Goal: Navigation & Orientation: Understand site structure

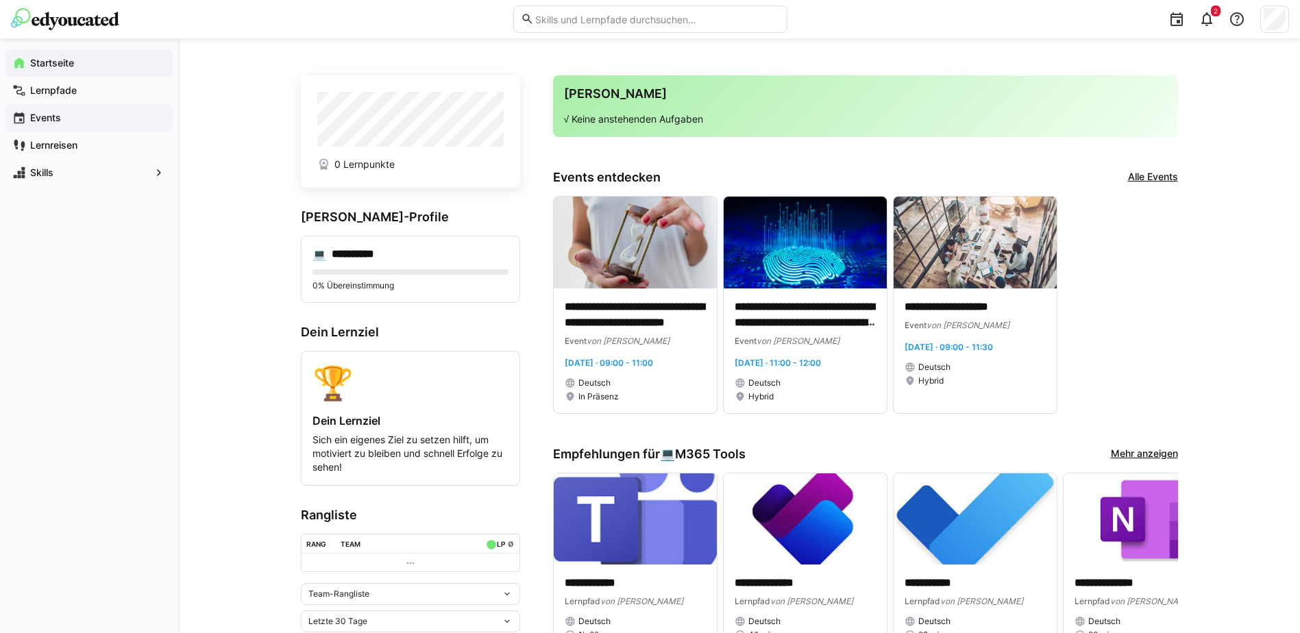
click at [0, 0] on app-navigation-label "Events" at bounding box center [0, 0] width 0 height 0
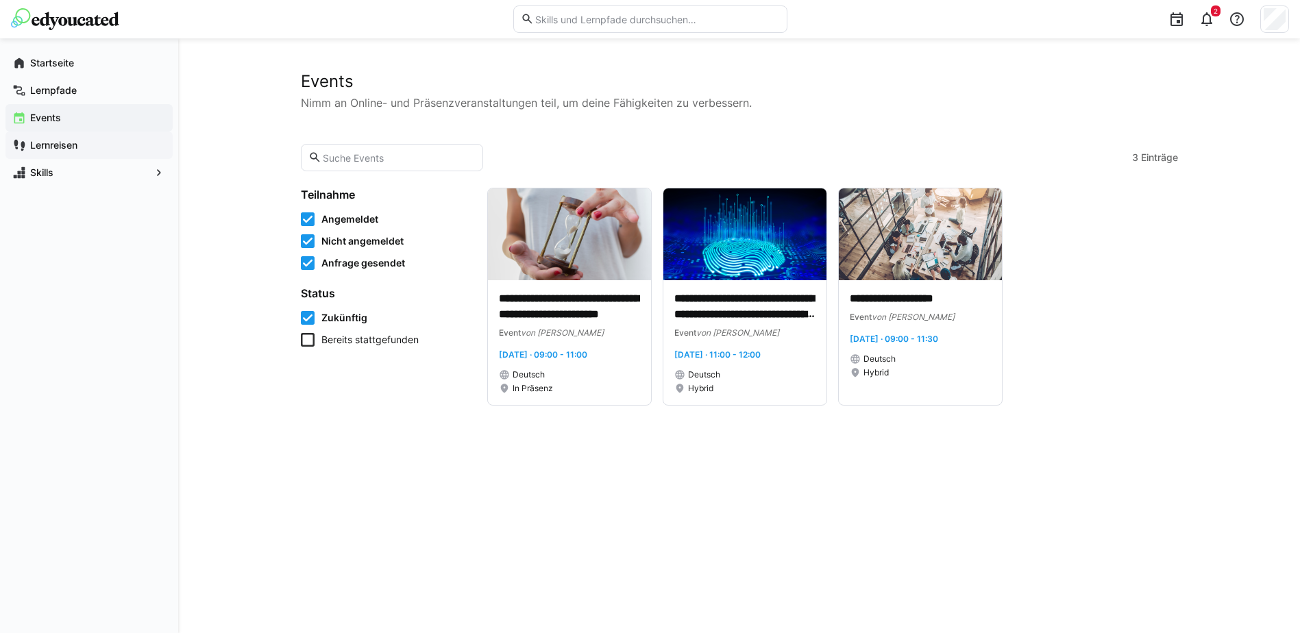
click at [0, 0] on app-navigation-label "Lernreisen" at bounding box center [0, 0] width 0 height 0
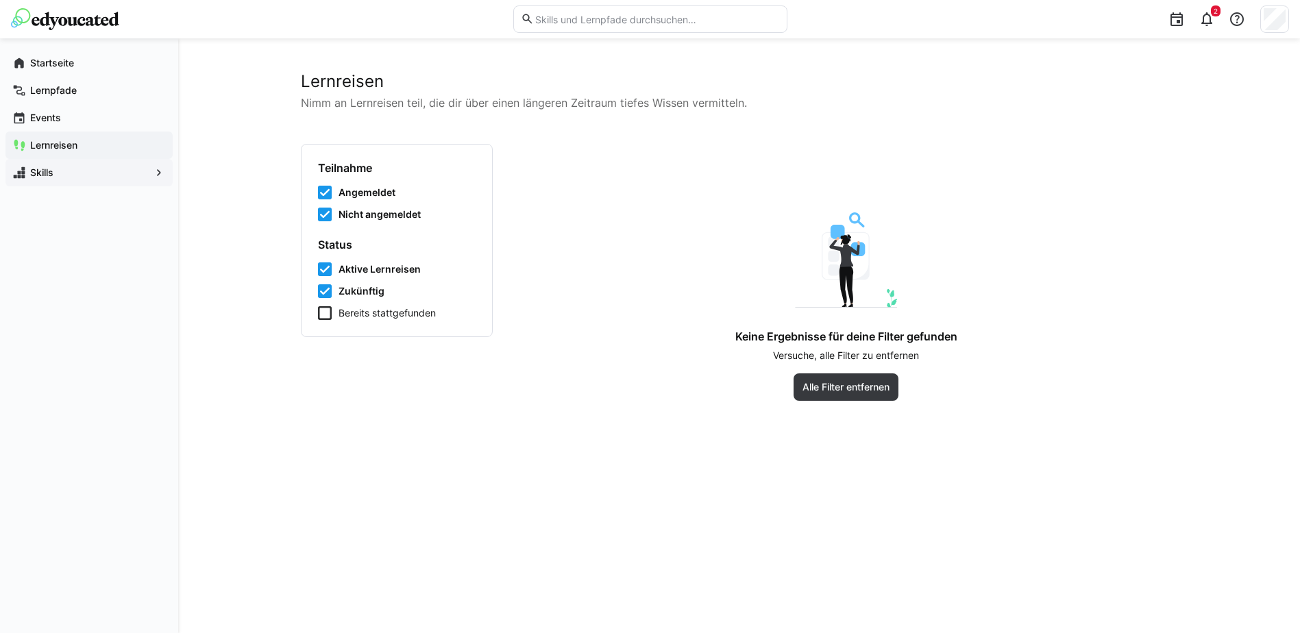
click at [0, 0] on app-navigation-label "Skills" at bounding box center [0, 0] width 0 height 0
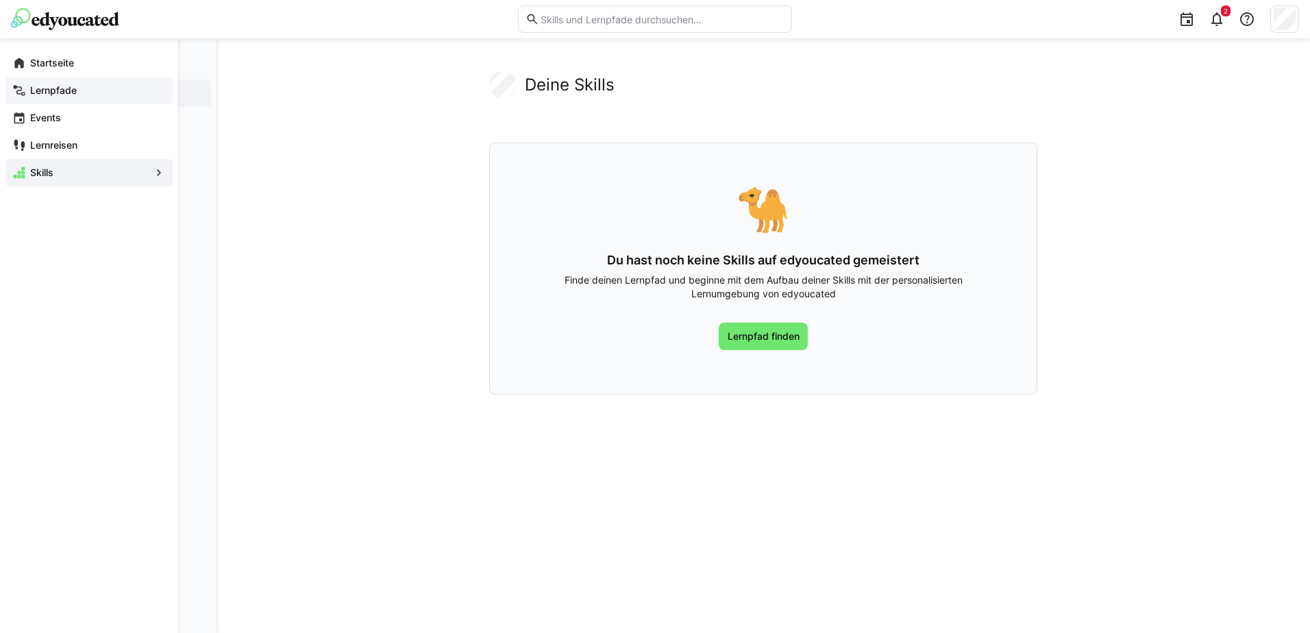
click at [0, 0] on app-navigation-label "Lernpfade" at bounding box center [0, 0] width 0 height 0
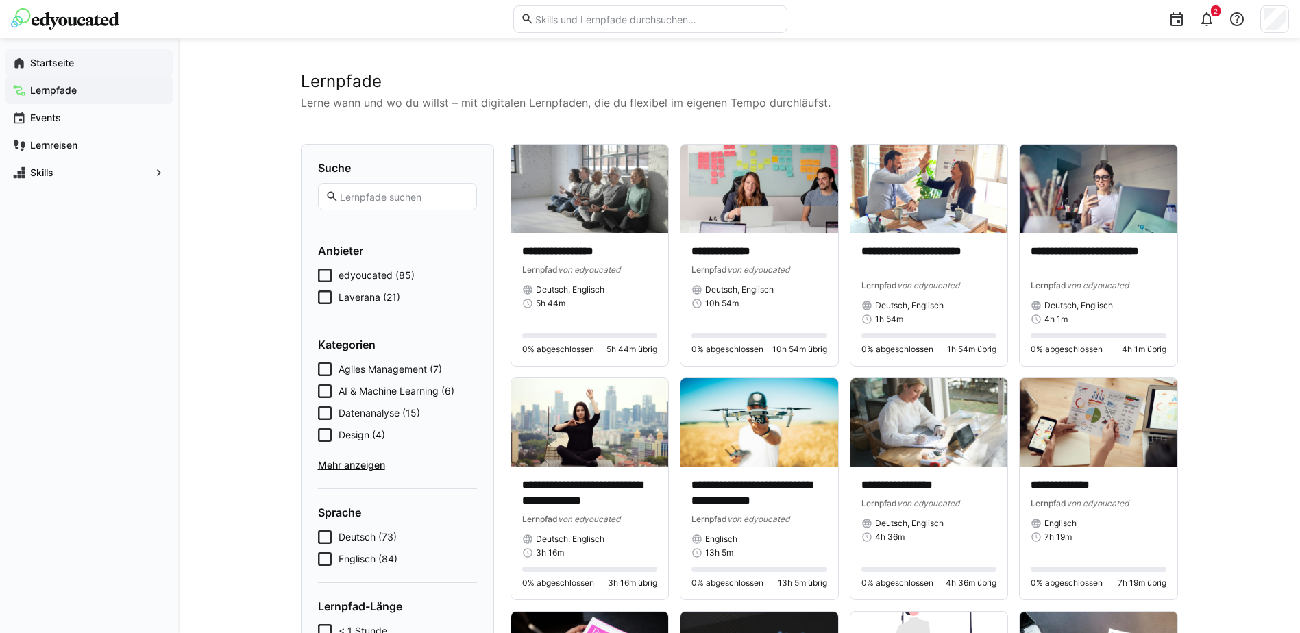
click at [0, 0] on app-navigation-label "Startseite" at bounding box center [0, 0] width 0 height 0
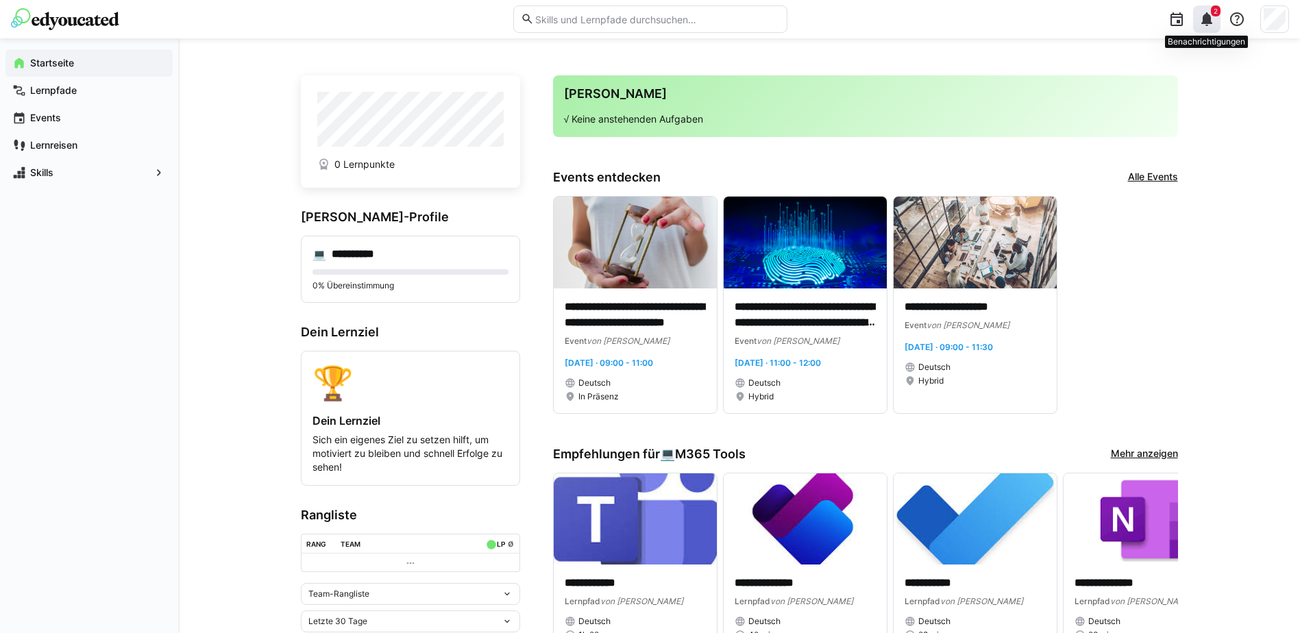
click at [1201, 23] on eds-icon at bounding box center [1206, 19] width 16 height 16
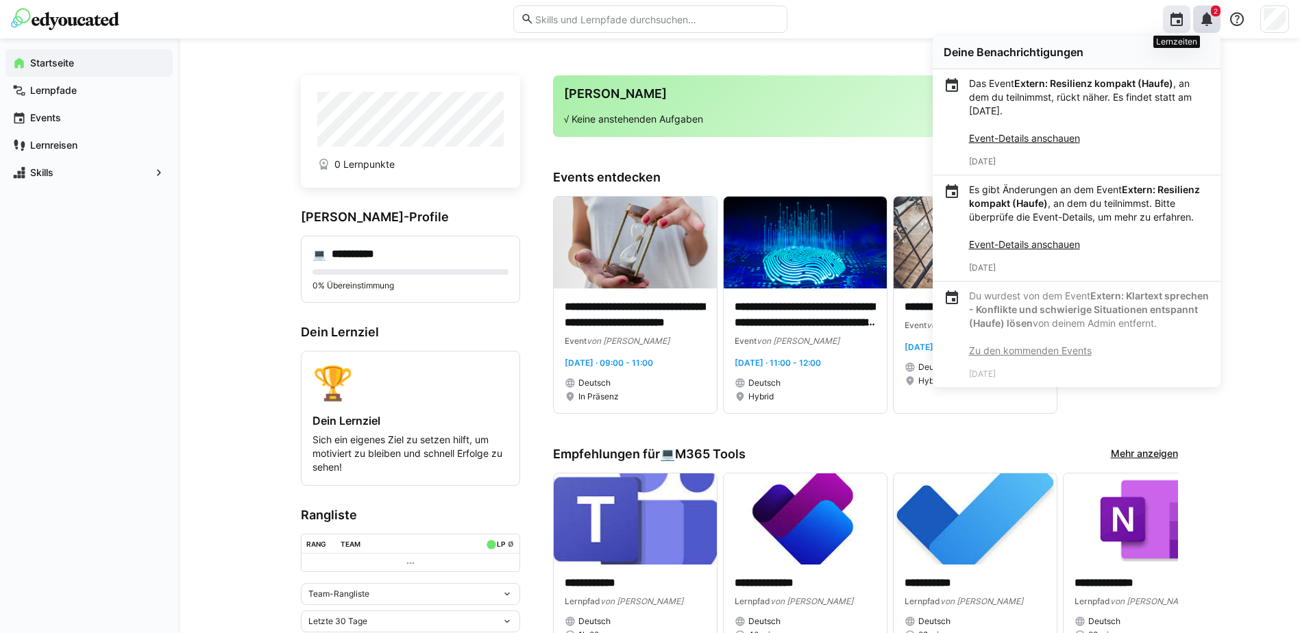
click at [1183, 24] on eds-icon at bounding box center [1176, 19] width 16 height 16
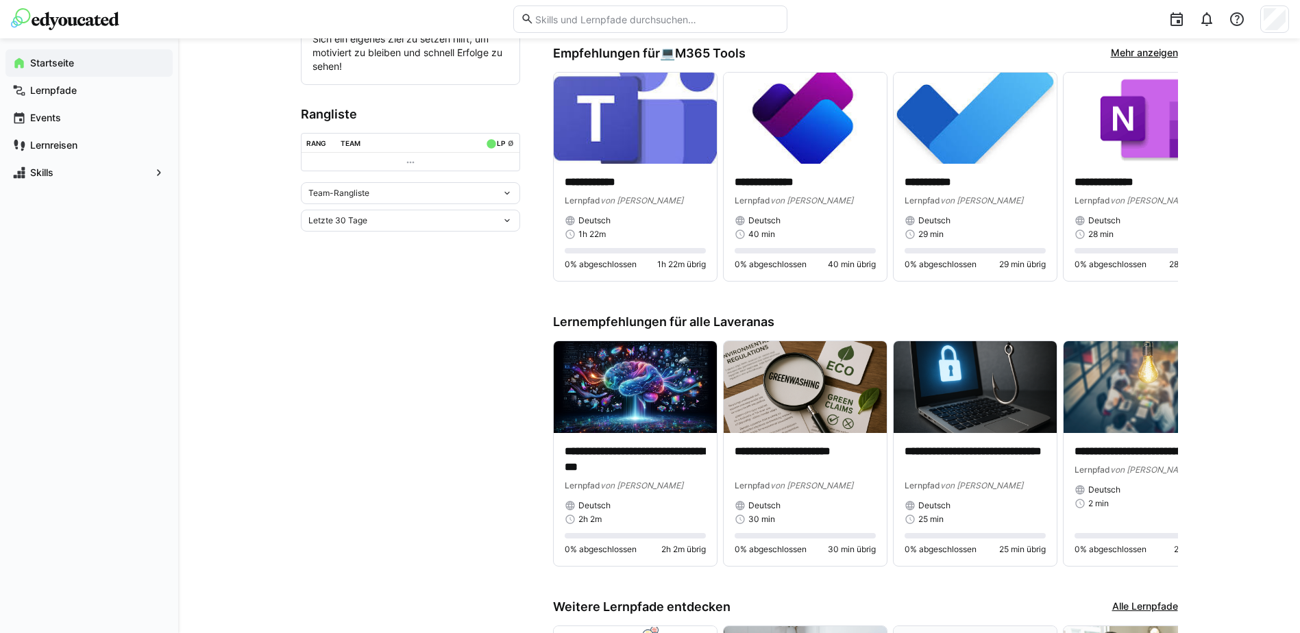
scroll to position [409, 0]
